Goal: Navigation & Orientation: Find specific page/section

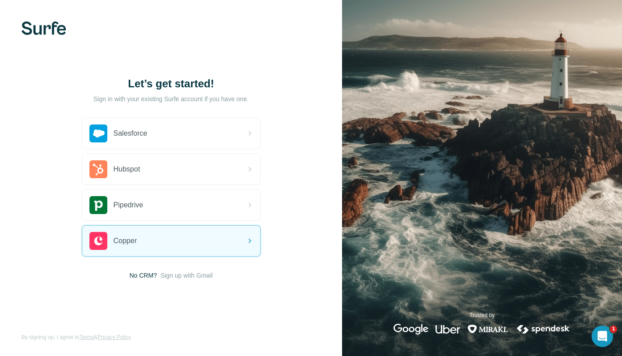
click at [54, 30] on img at bounding box center [43, 27] width 45 height 13
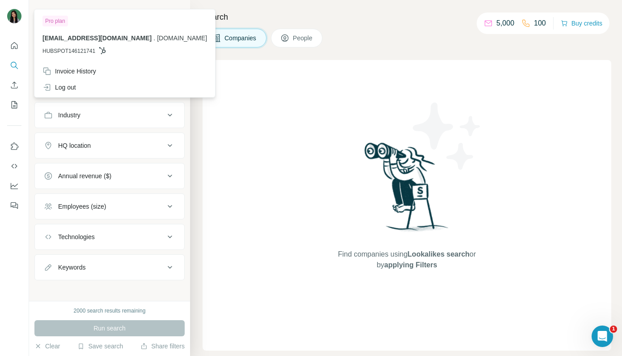
click at [16, 15] on img at bounding box center [14, 16] width 14 height 14
click at [16, 46] on icon "Quick start" at bounding box center [14, 45] width 9 height 9
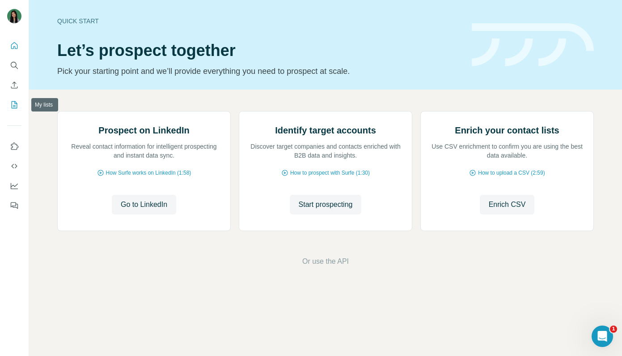
click at [16, 107] on icon "My lists" at bounding box center [14, 104] width 9 height 9
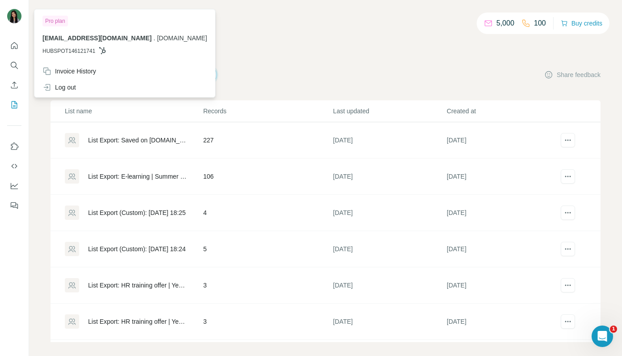
click at [18, 18] on img at bounding box center [14, 16] width 14 height 14
click at [16, 186] on icon "Dashboard" at bounding box center [14, 185] width 9 height 9
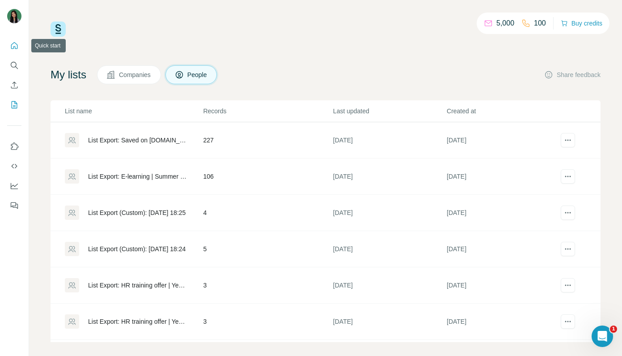
click at [17, 47] on icon "Quick start" at bounding box center [14, 45] width 7 height 7
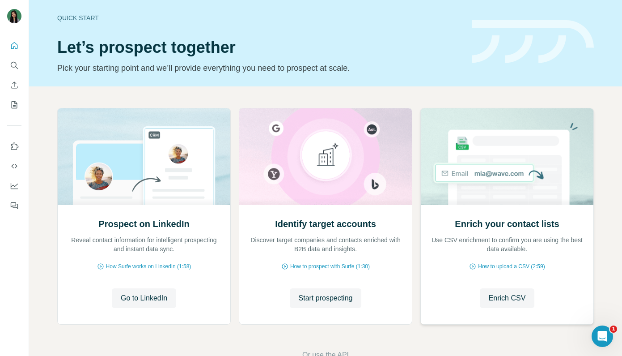
scroll to position [29, 0]
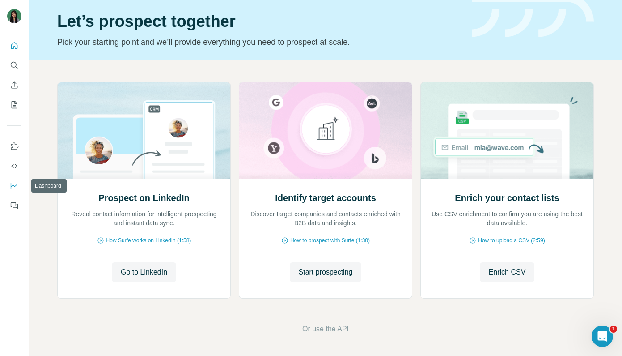
click at [17, 187] on icon "Dashboard" at bounding box center [14, 185] width 9 height 9
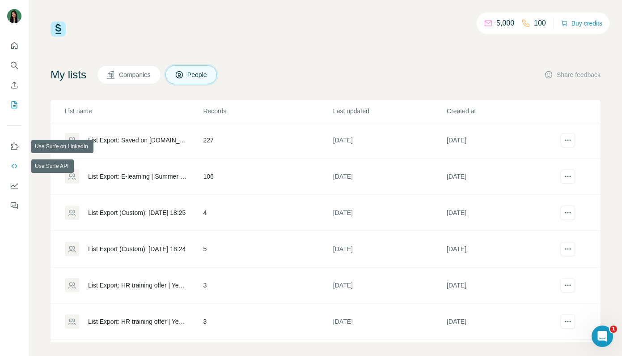
click at [13, 161] on icon "Use Surfe API" at bounding box center [14, 165] width 9 height 9
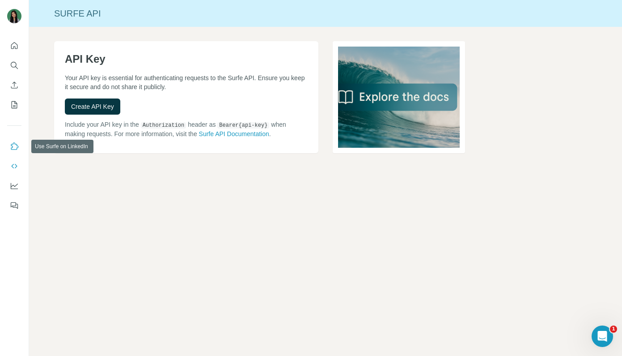
click at [15, 146] on icon "Use Surfe on LinkedIn" at bounding box center [14, 146] width 9 height 9
click at [178, 90] on p "Your API key is essential for authenticating requests to the Surfe API. Ensure …" at bounding box center [186, 82] width 243 height 18
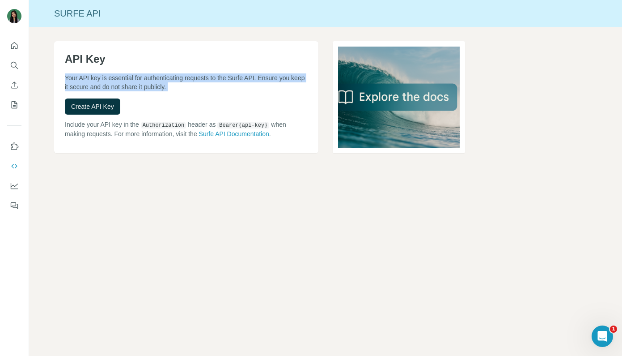
click at [178, 90] on p "Your API key is essential for authenticating requests to the Surfe API. Ensure …" at bounding box center [186, 82] width 243 height 18
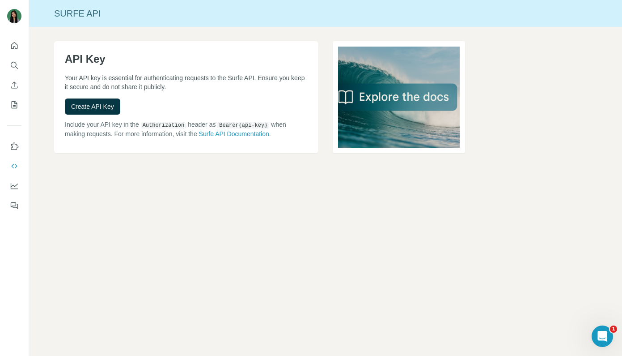
click at [17, 194] on nav at bounding box center [14, 175] width 14 height 75
click at [13, 187] on icon "Dashboard" at bounding box center [14, 185] width 9 height 9
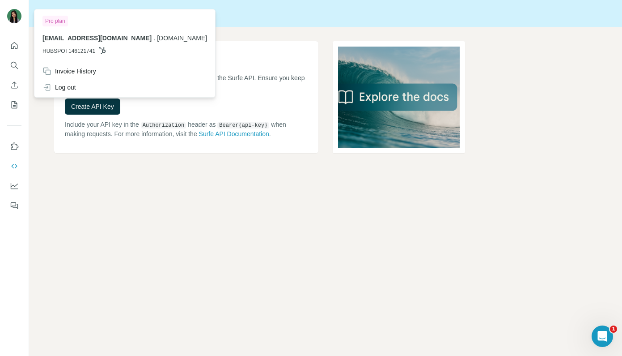
click at [13, 16] on img at bounding box center [14, 16] width 14 height 14
